Goal: Transaction & Acquisition: Purchase product/service

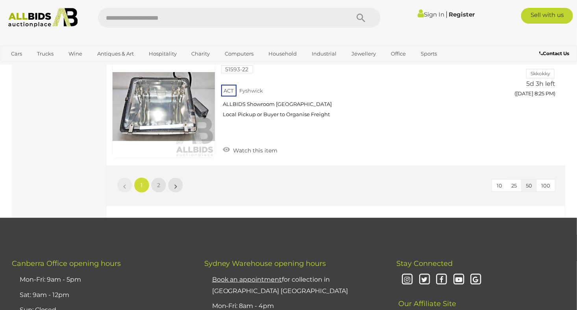
scroll to position [5868, 0]
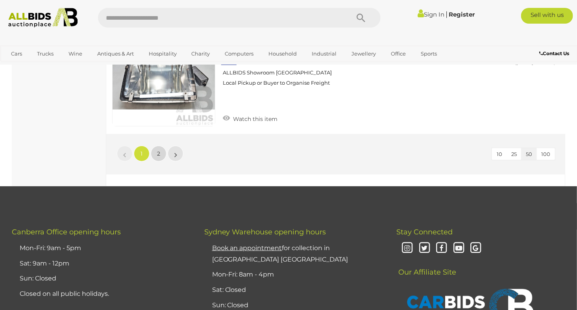
click at [156, 146] on link "2" at bounding box center [159, 154] width 16 height 16
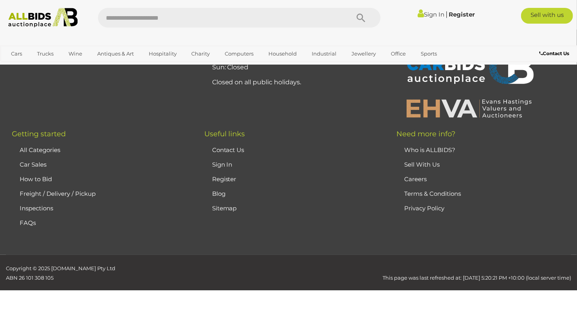
scroll to position [40, 0]
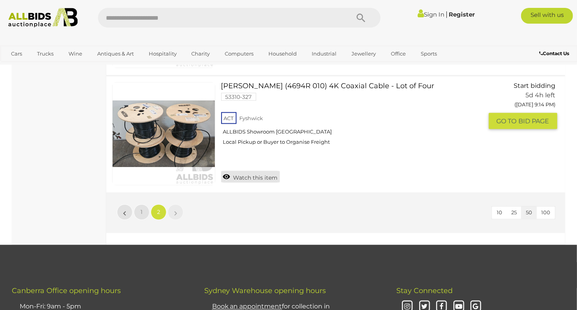
scroll to position [513, 0]
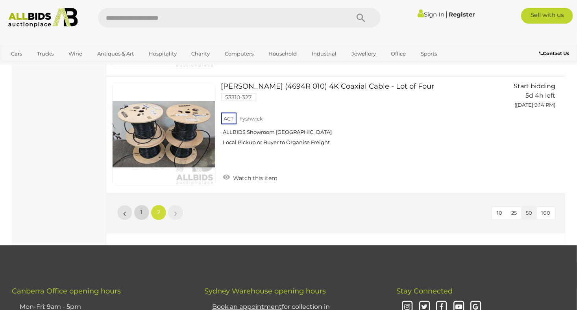
click at [142, 210] on span "1" at bounding box center [142, 212] width 2 height 7
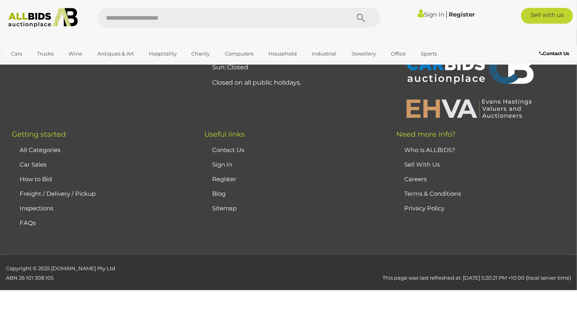
scroll to position [40, 0]
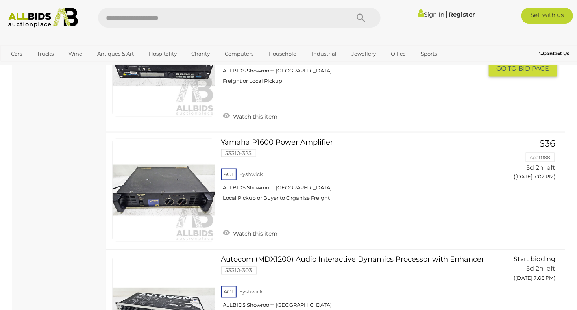
scroll to position [2009, 0]
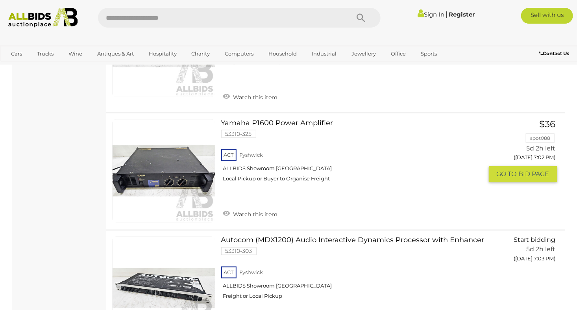
click at [270, 122] on link "Yamaha P1600 Power Amplifier 53310-325 ACT Fyshwick ALLBIDS Showroom [GEOGRAPHI…" at bounding box center [355, 153] width 256 height 69
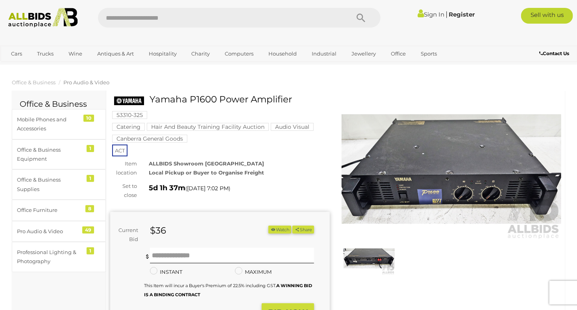
drag, startPoint x: 295, startPoint y: 98, endPoint x: 152, endPoint y: 102, distance: 142.6
click at [152, 102] on h1 "Yamaha P1600 Power Amplifier" at bounding box center [221, 100] width 214 height 10
drag, startPoint x: 152, startPoint y: 102, endPoint x: 185, endPoint y: 100, distance: 33.6
copy h1 "Yamaha P1600 Power Amplifier"
